Goal: Task Accomplishment & Management: Use online tool/utility

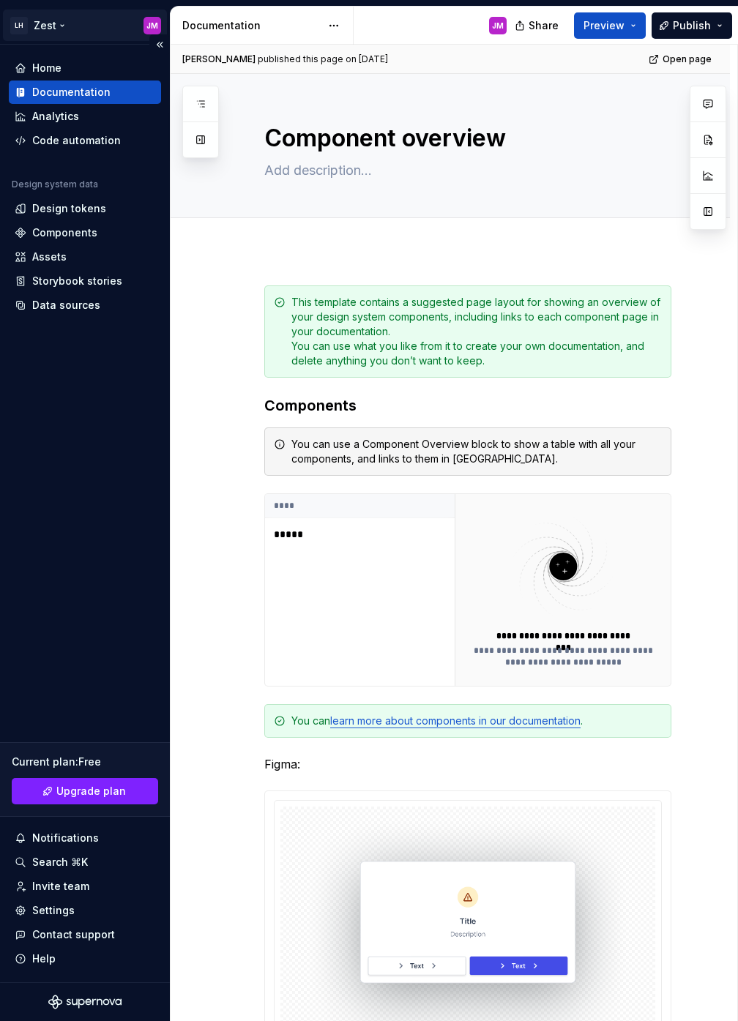
click at [154, 24] on html "LH Zest JM Home Documentation Analytics Code automation Design system data Desi…" at bounding box center [369, 510] width 738 height 1021
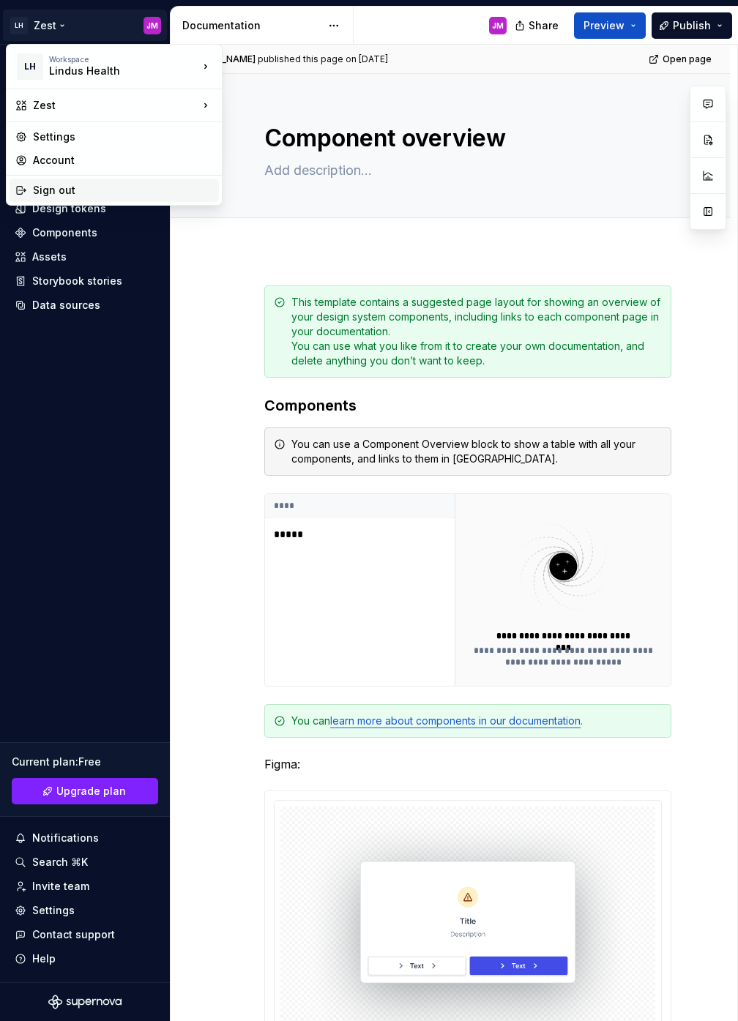
click at [74, 190] on div "Sign out" at bounding box center [123, 190] width 180 height 15
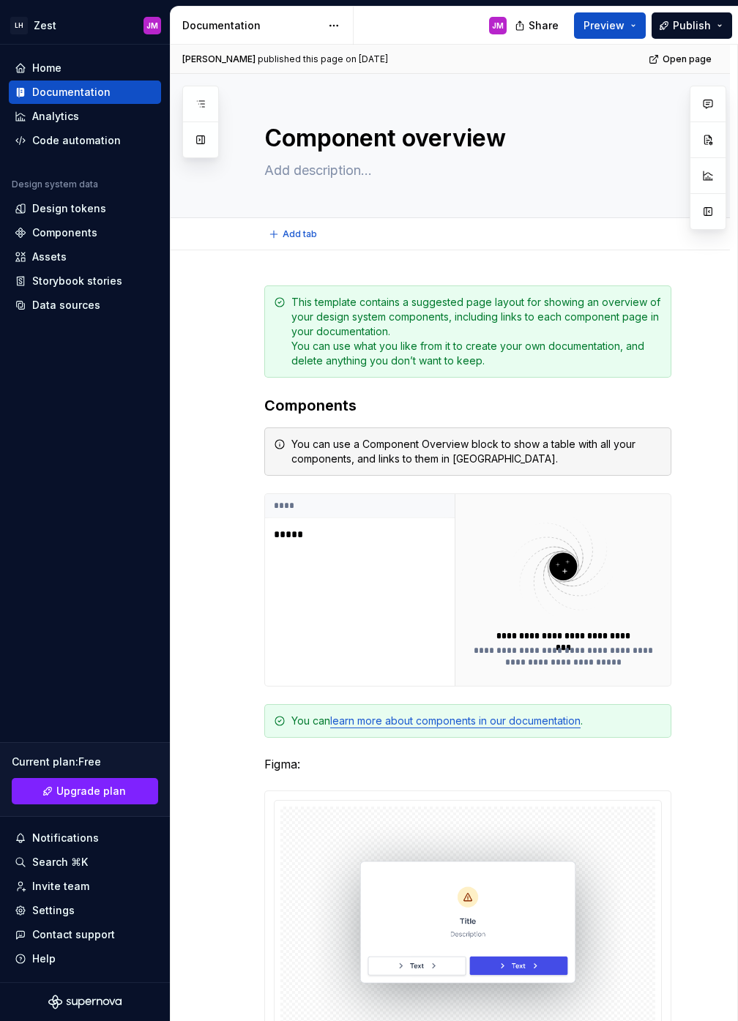
type textarea "*"
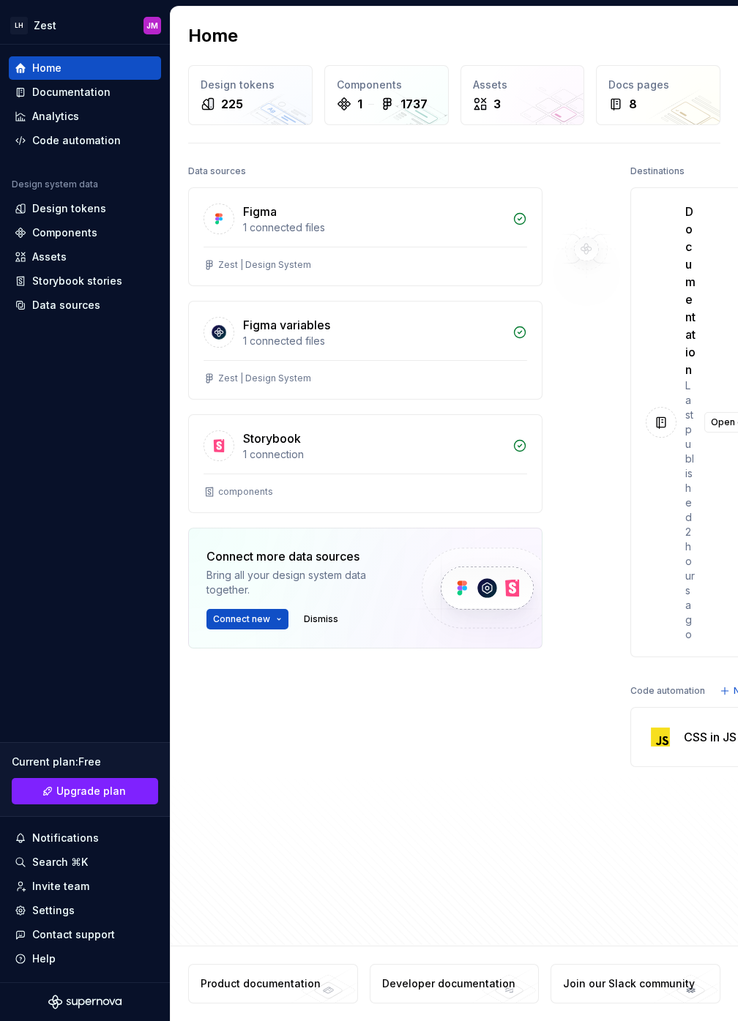
click at [330, 832] on div "Data sources Figma 1 connected files Zest | Design System Figma variables 1 con…" at bounding box center [454, 496] width 532 height 671
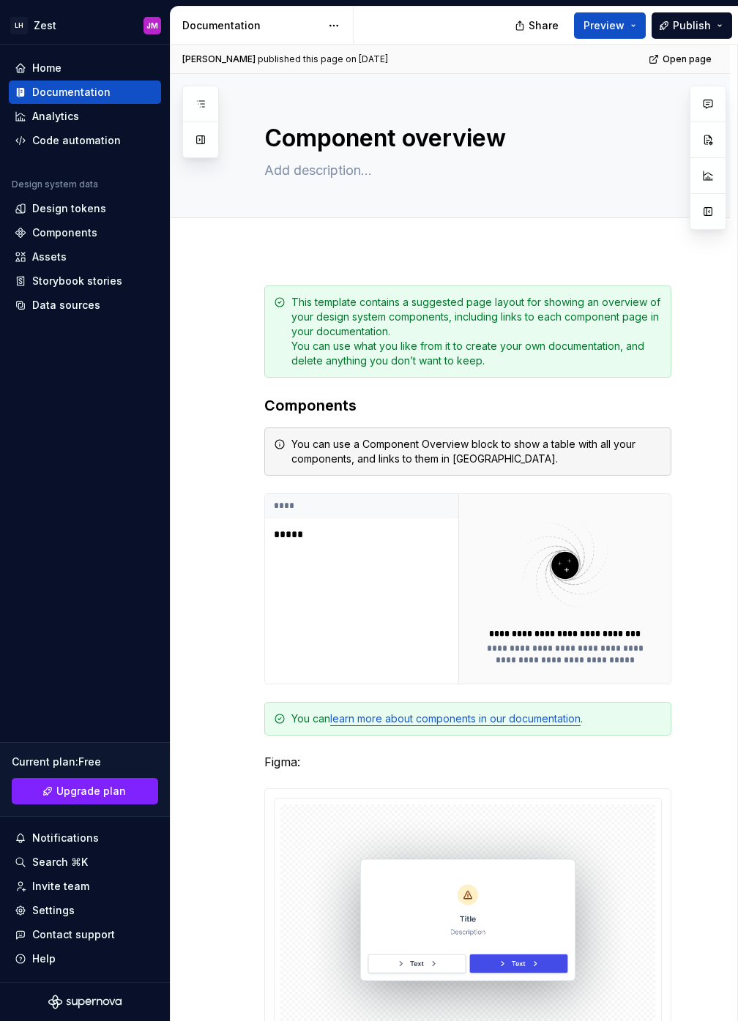
type textarea "*"
